Goal: Transaction & Acquisition: Purchase product/service

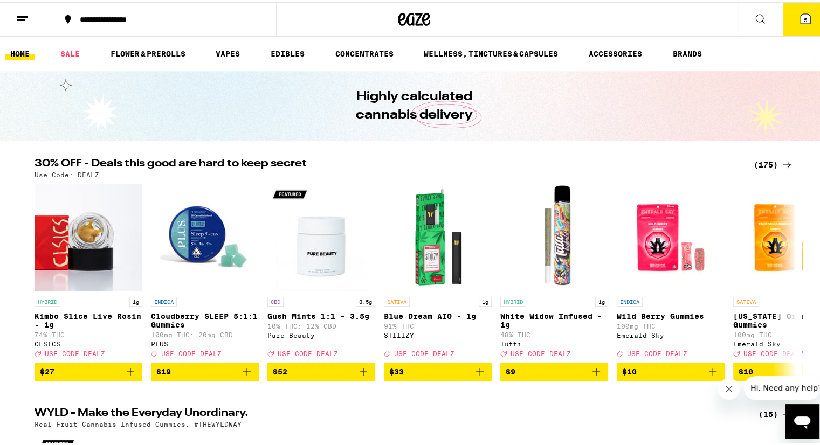
click at [804, 16] on span "5" at bounding box center [805, 18] width 3 height 6
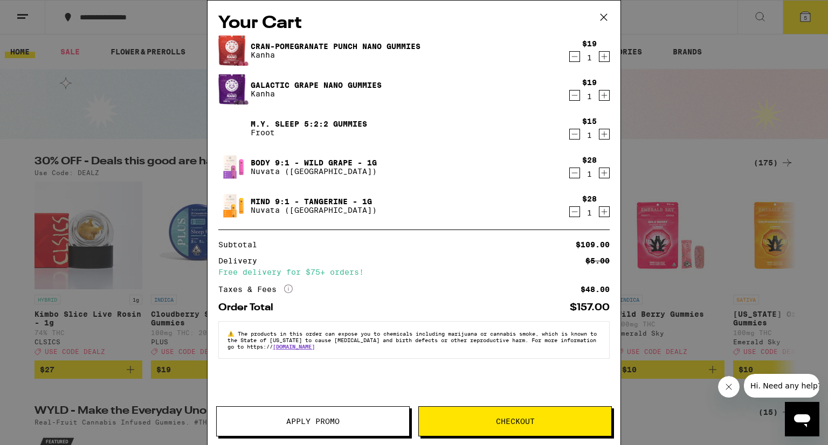
click at [605, 18] on icon at bounding box center [604, 17] width 16 height 16
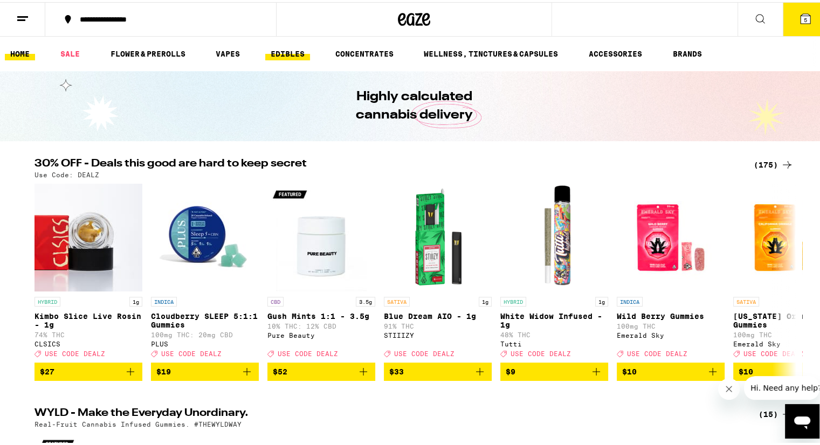
click at [294, 50] on link "EDIBLES" at bounding box center [287, 51] width 45 height 13
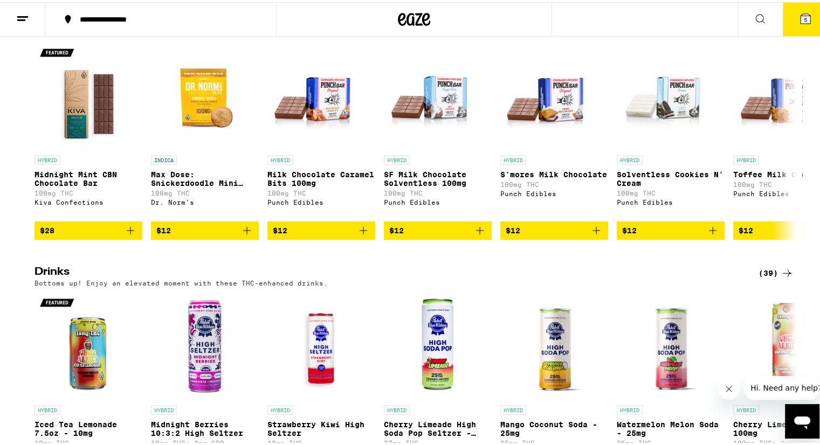
scroll to position [474, 0]
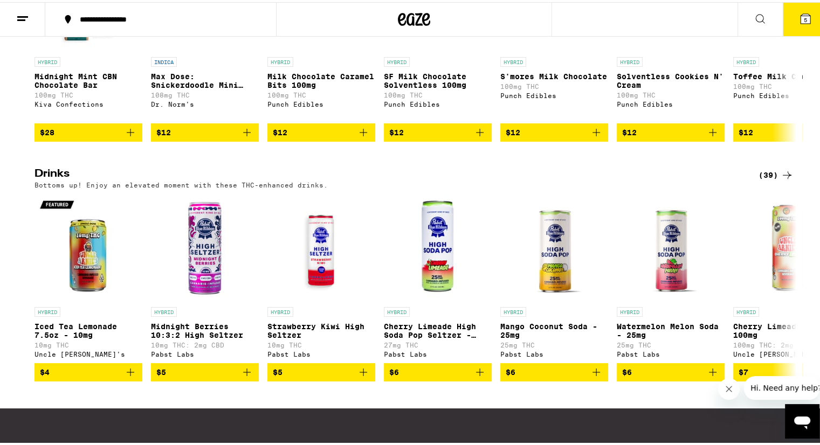
click at [768, 180] on div "(39)" at bounding box center [775, 173] width 35 height 13
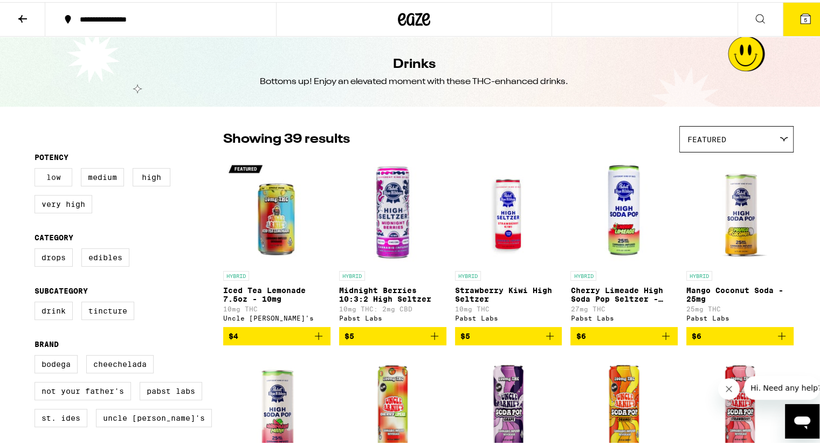
click at [52, 180] on label "Low" at bounding box center [53, 175] width 38 height 18
click at [37, 168] on input "Low" at bounding box center [37, 168] width 1 height 1
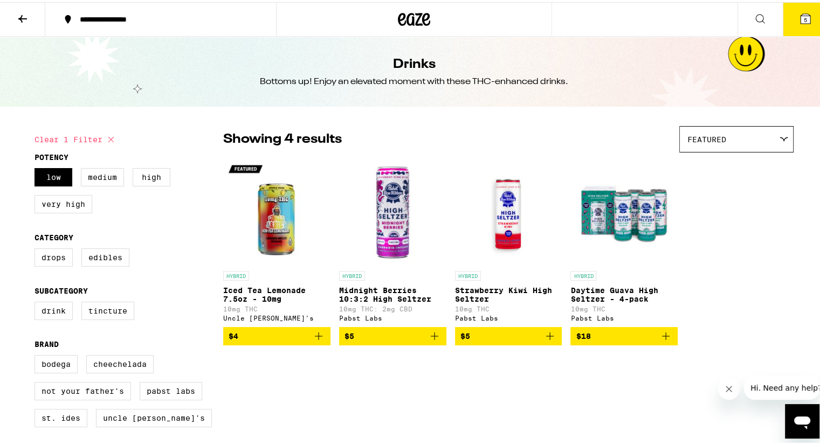
click at [364, 296] on p "Midnight Berries 10:3:2 High Seltzer" at bounding box center [392, 292] width 107 height 17
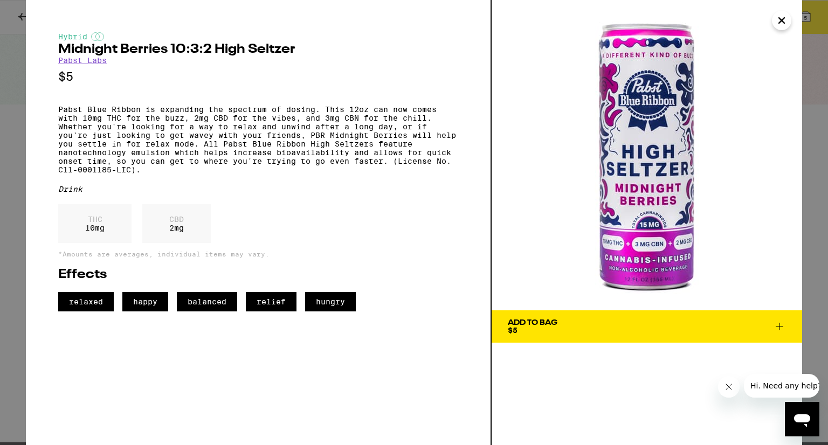
click at [686, 320] on span "Add To Bag $5" at bounding box center [647, 326] width 278 height 15
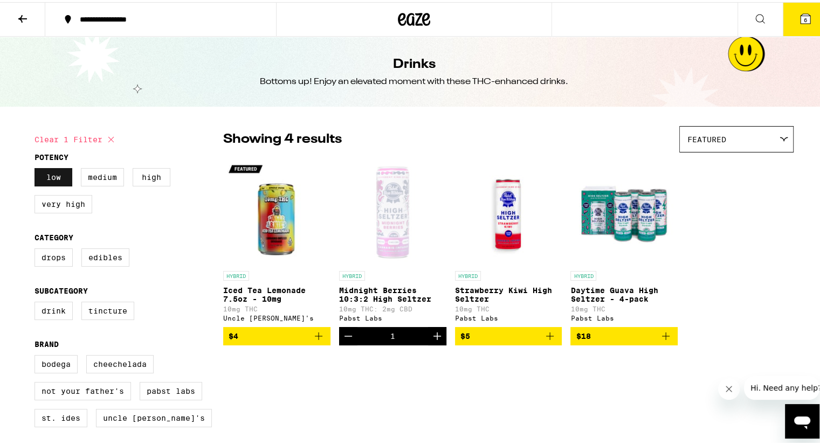
click at [51, 180] on label "Low" at bounding box center [53, 175] width 38 height 18
click at [37, 168] on input "Low" at bounding box center [37, 168] width 1 height 1
checkbox input "false"
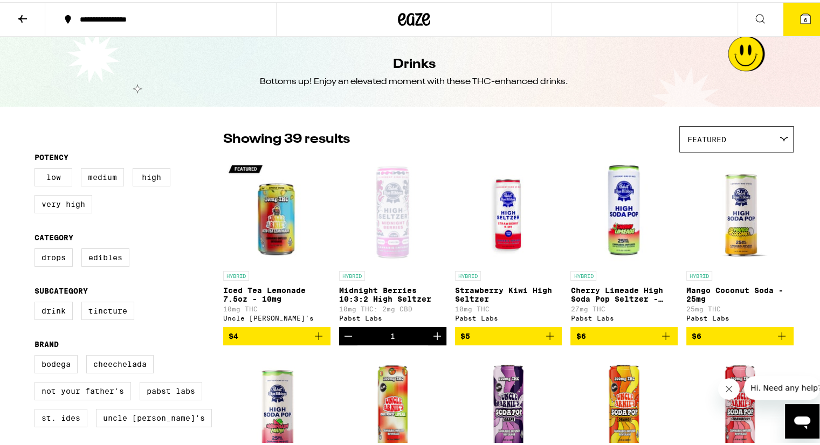
click at [93, 176] on label "Medium" at bounding box center [102, 175] width 43 height 18
click at [37, 168] on input "Medium" at bounding box center [37, 168] width 1 height 1
checkbox input "true"
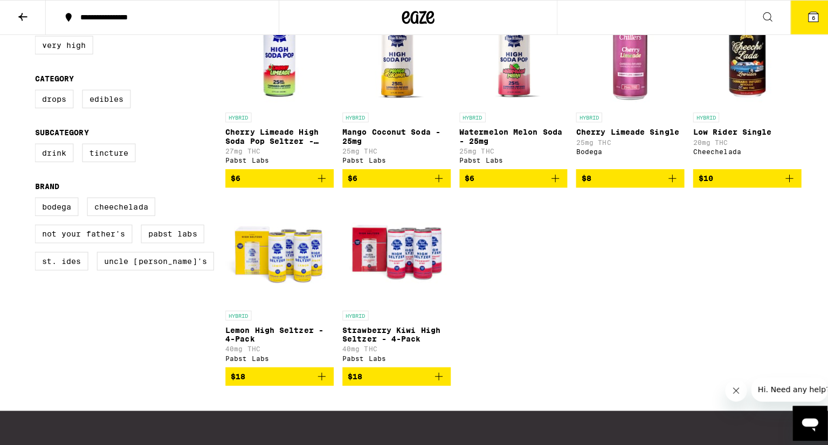
scroll to position [156, 0]
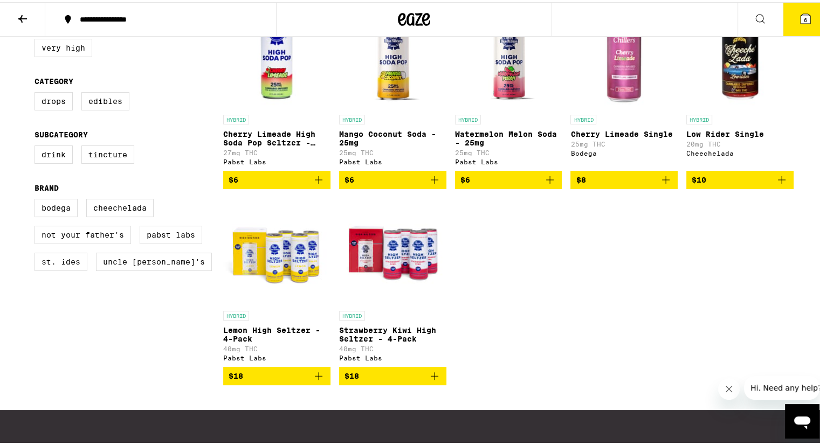
click at [277, 276] on img "Open page for Lemon High Seltzer - 4-Pack from Pabst Labs" at bounding box center [276, 250] width 107 height 108
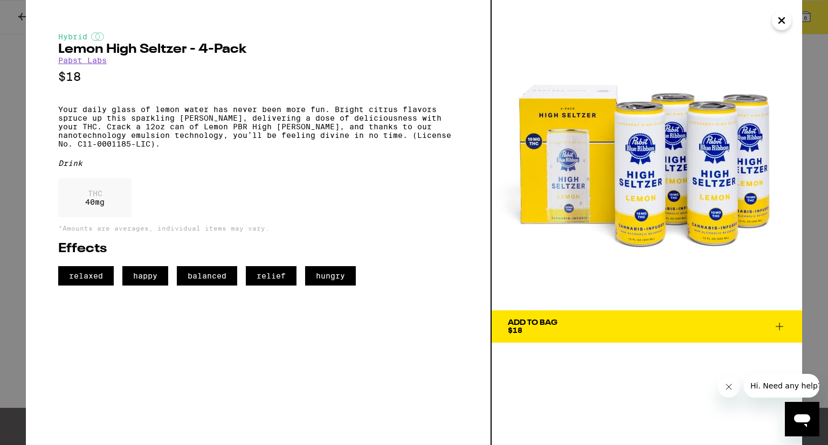
click at [781, 30] on button "Close" at bounding box center [781, 20] width 19 height 19
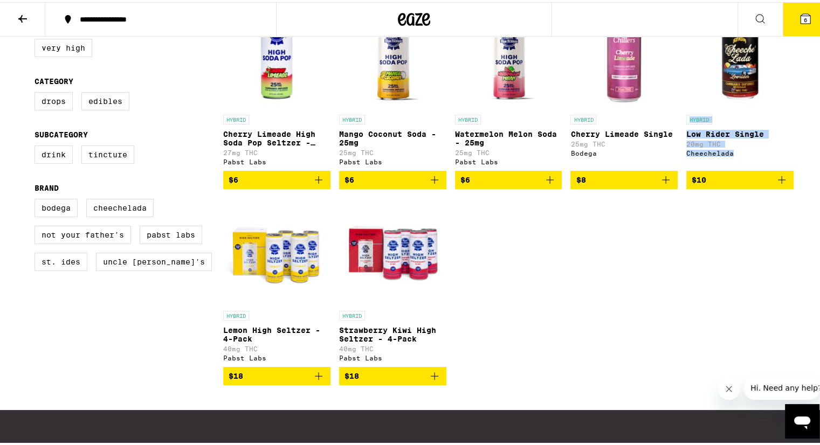
drag, startPoint x: 819, startPoint y: 168, endPoint x: 816, endPoint y: 49, distance: 119.7
click at [816, 49] on div "**********" at bounding box center [414, 211] width 828 height 735
click at [804, 16] on span "6" at bounding box center [805, 18] width 3 height 6
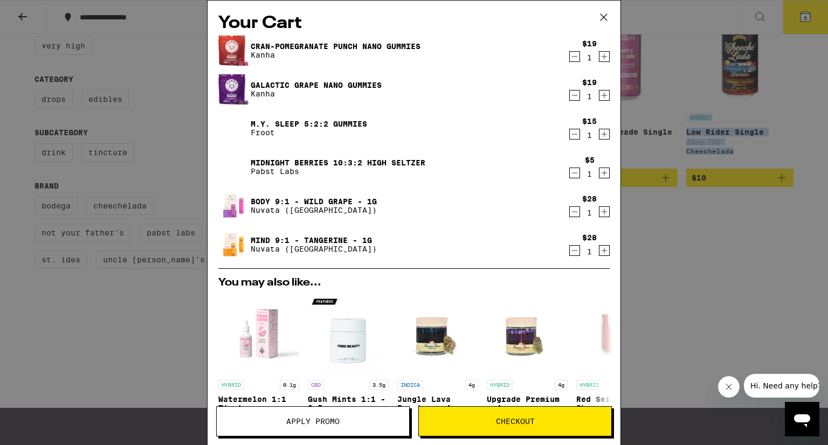
click at [599, 173] on icon "Increment" at bounding box center [604, 173] width 10 height 13
click at [503, 425] on span "Checkout" at bounding box center [515, 422] width 39 height 8
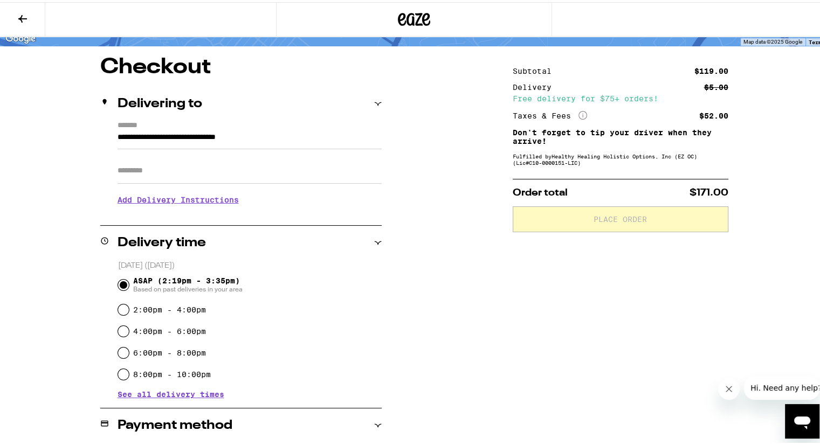
scroll to position [85, 0]
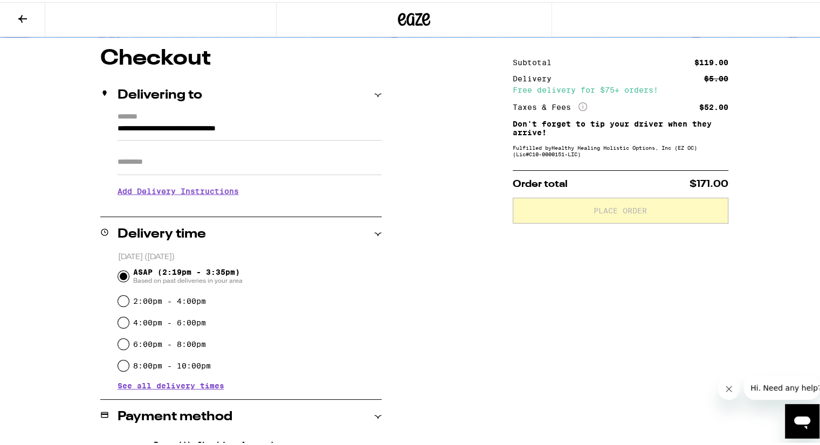
click at [305, 128] on input "**********" at bounding box center [250, 129] width 264 height 18
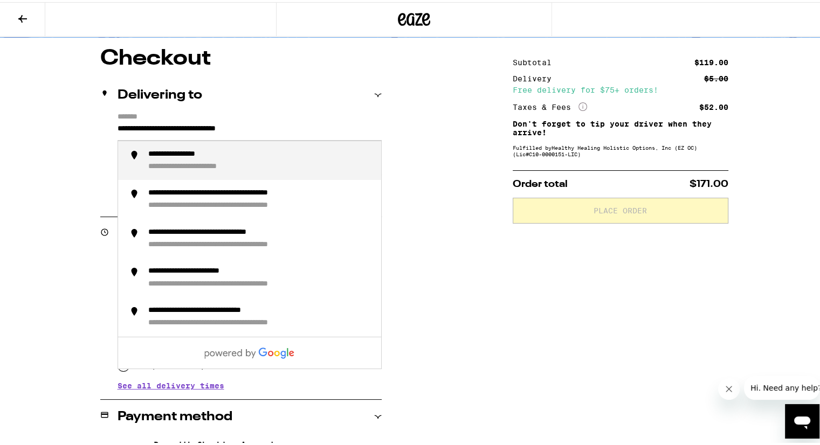
click at [235, 161] on div "**********" at bounding box center [209, 165] width 122 height 10
type input "**********"
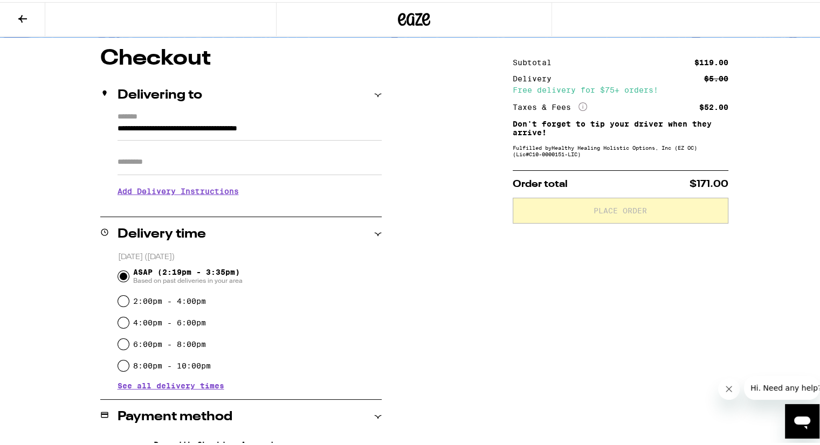
click at [188, 190] on h3 "Add Delivery Instructions" at bounding box center [250, 189] width 264 height 25
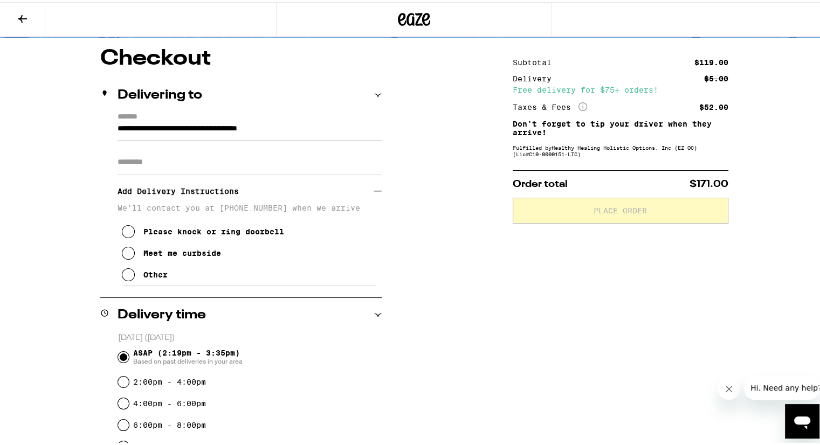
click at [122, 274] on icon at bounding box center [128, 272] width 13 height 13
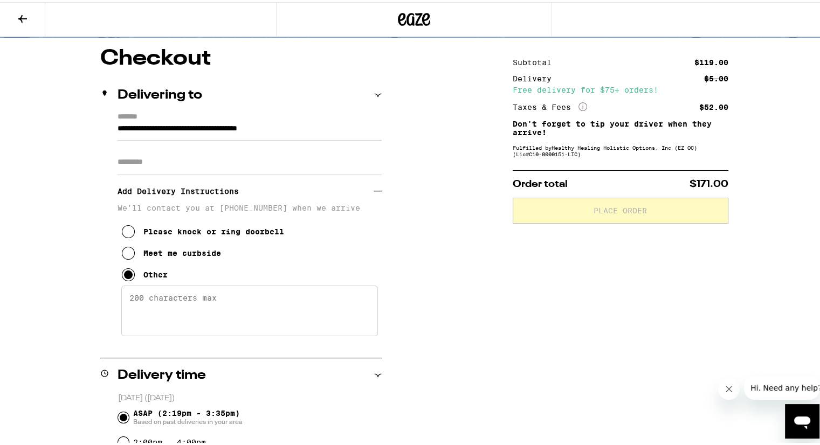
click at [203, 302] on textarea "Enter any other delivery instructions you want driver to know" at bounding box center [249, 309] width 257 height 51
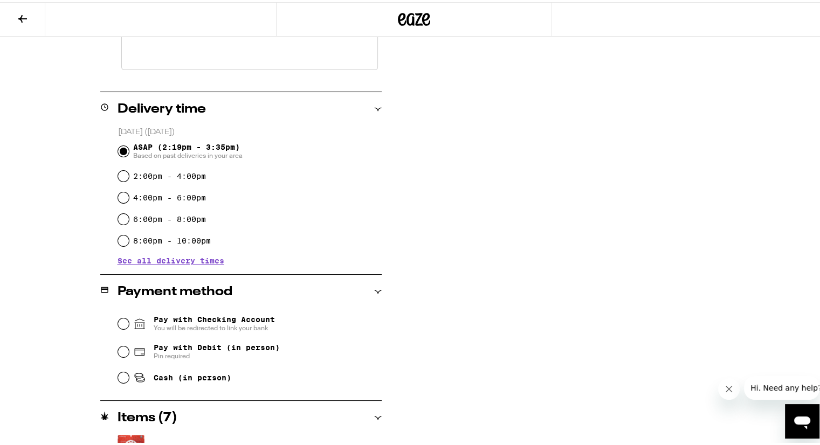
scroll to position [360, 0]
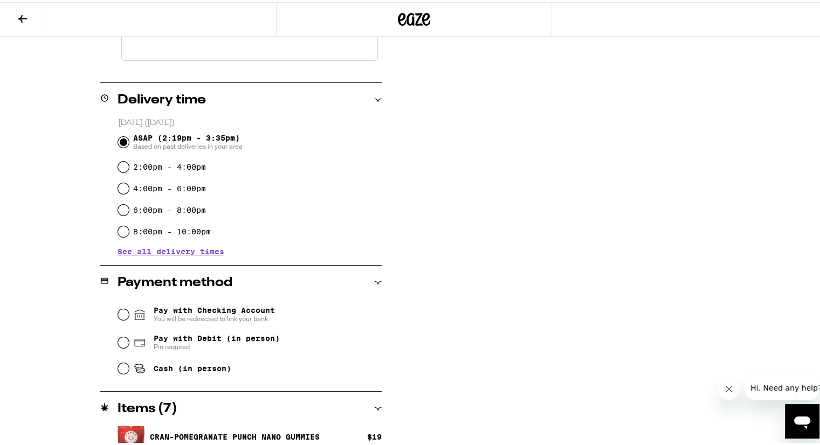
type textarea "Call or text me when you arrive. [PHONE_NUMBER]"
click at [119, 372] on input "Cash (in person)" at bounding box center [123, 366] width 11 height 11
radio input "true"
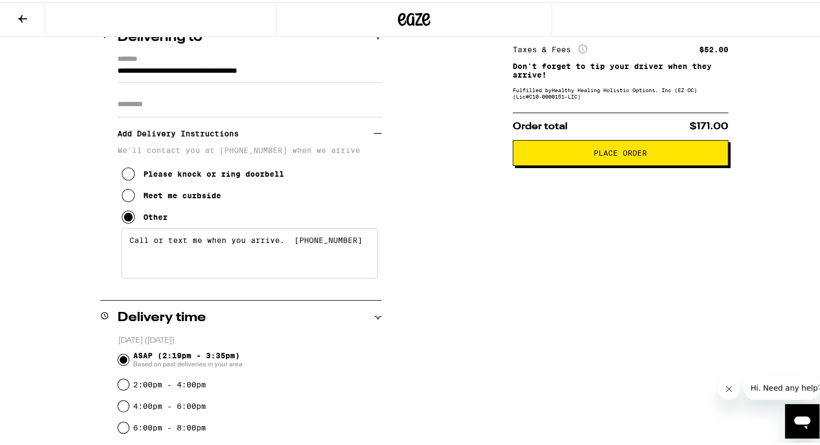
scroll to position [109, 0]
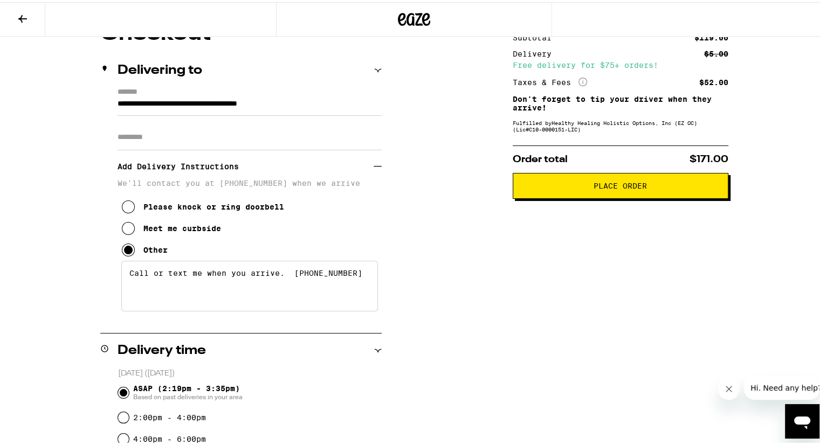
click at [630, 188] on span "Place Order" at bounding box center [619, 184] width 53 height 8
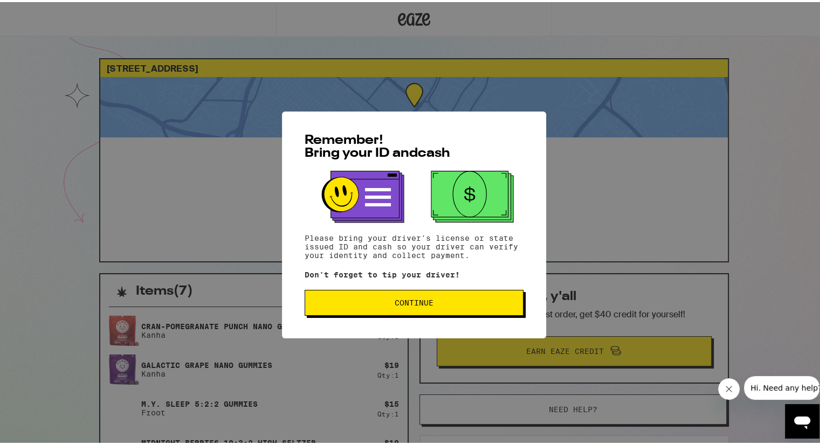
click at [398, 300] on span "Continue" at bounding box center [414, 301] width 39 height 8
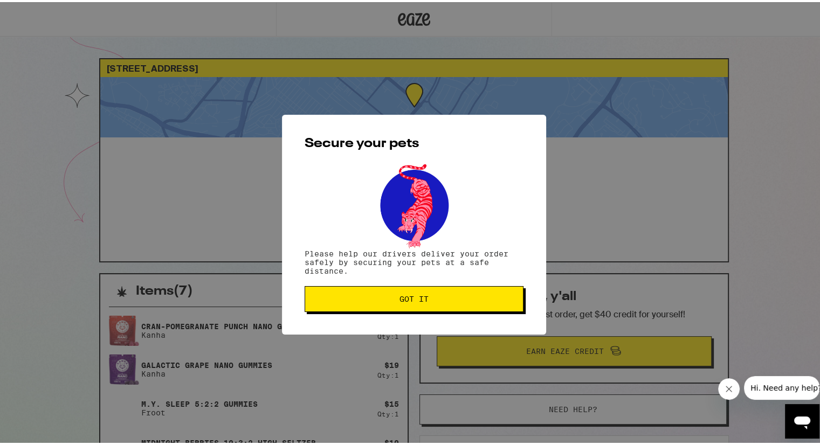
click at [399, 300] on span "Got it" at bounding box center [413, 297] width 29 height 8
